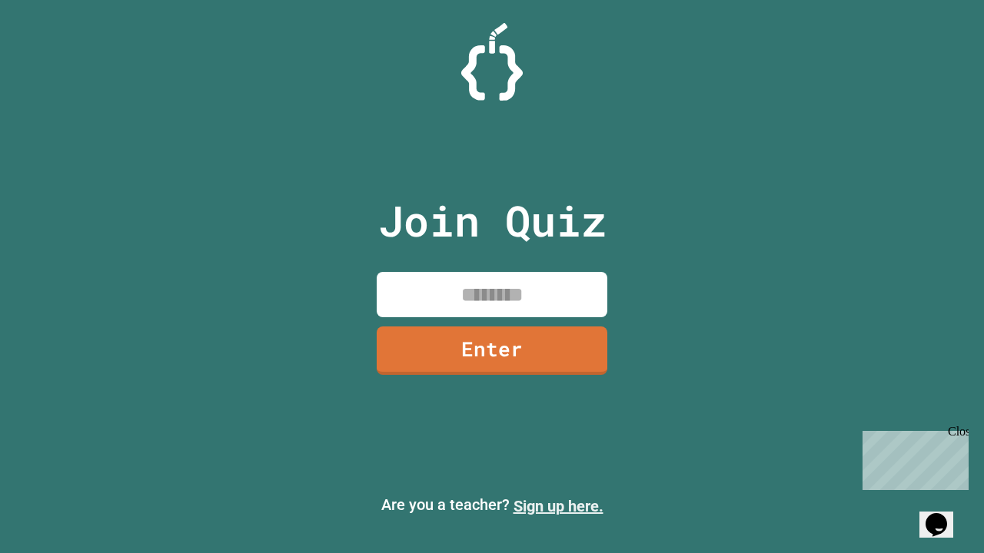
click at [558, 506] on link "Sign up here." at bounding box center [558, 506] width 90 height 18
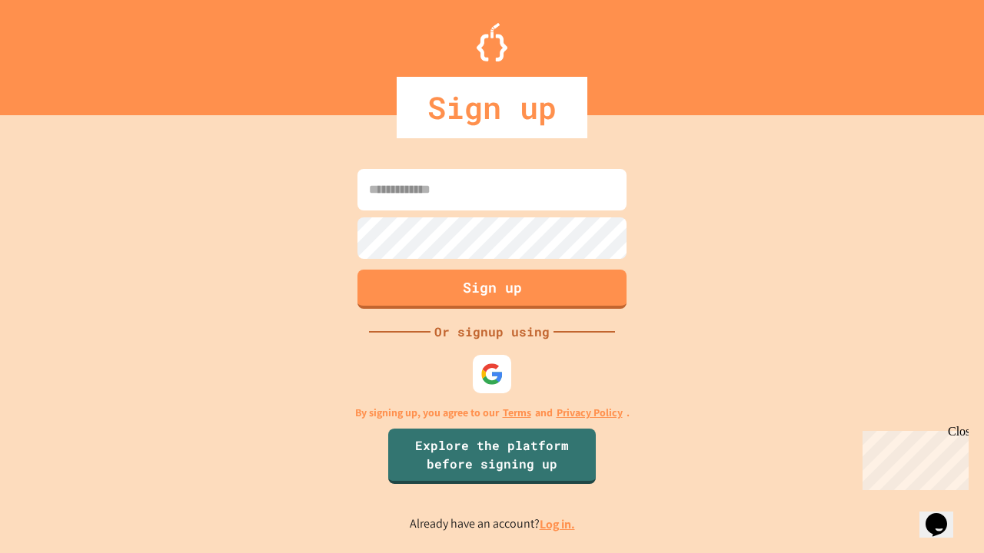
click at [558, 524] on link "Log in." at bounding box center [556, 524] width 35 height 16
